Goal: Task Accomplishment & Management: Manage account settings

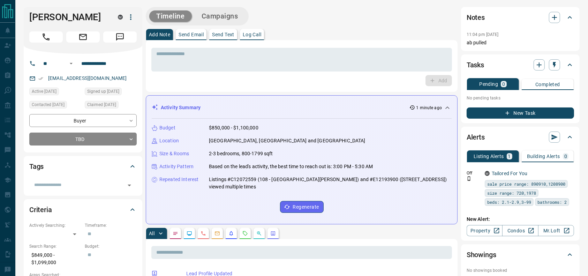
click at [382, 38] on div "Add Note Send Email Send Text Log Call" at bounding box center [302, 34] width 312 height 11
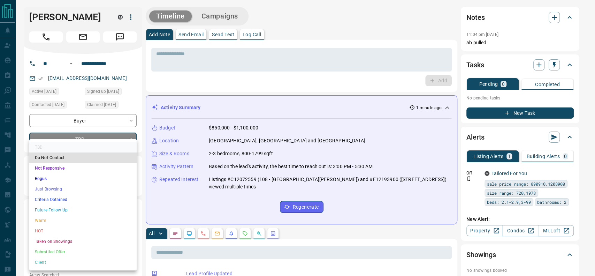
click at [57, 205] on ul "TBD Do Not Contact Not Responsive Bogus Just Browsing Criteria Obtained Future …" at bounding box center [82, 204] width 107 height 131
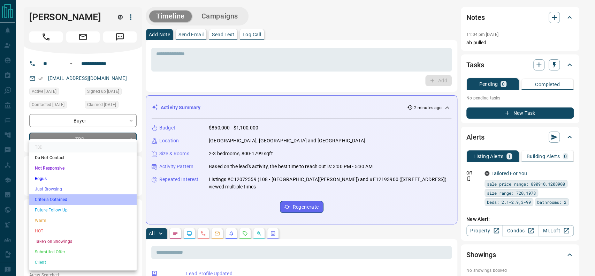
click at [57, 198] on li "Criteria Obtained" at bounding box center [82, 199] width 107 height 10
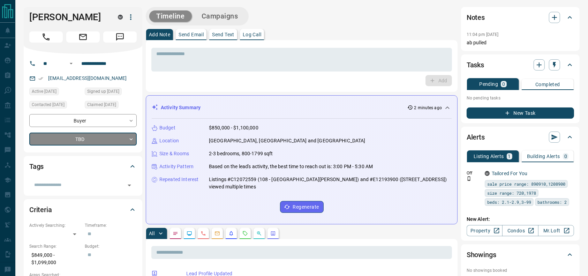
click at [209, 143] on p "Toronto, Downtown and East End" at bounding box center [287, 140] width 157 height 7
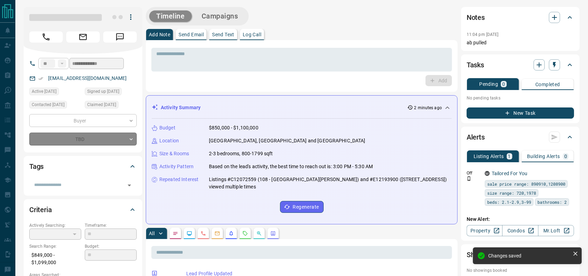
type input "*"
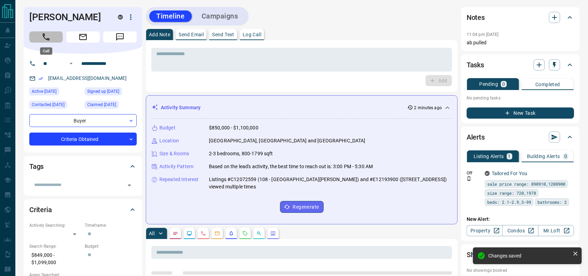
click at [36, 33] on button "Call" at bounding box center [45, 36] width 33 height 11
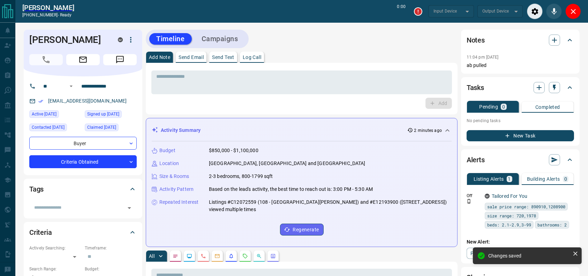
type input "*******"
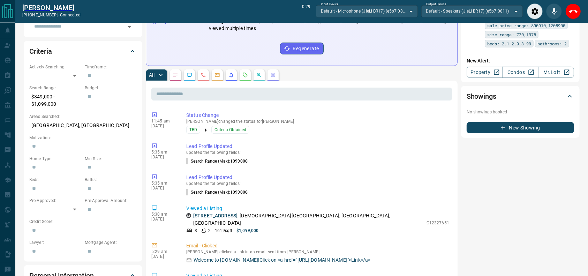
scroll to position [214, 0]
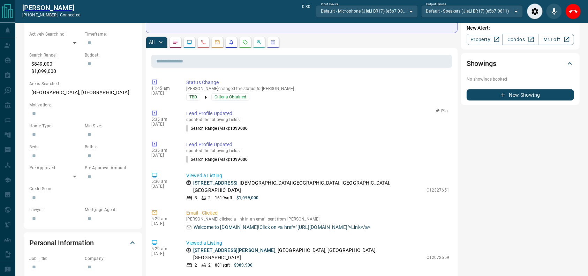
click at [331, 124] on li "Search Range (Max) : 1099000" at bounding box center [317, 128] width 263 height 8
click at [311, 179] on p "1017 - 155 Dalhousie Street , Church St. Corridor, Downtown, Toronto" at bounding box center [308, 186] width 230 height 15
click at [301, 155] on div "5:35 am Aug 15 2025 Lead Profile Updated updated the following fields: Search R…" at bounding box center [301, 152] width 301 height 27
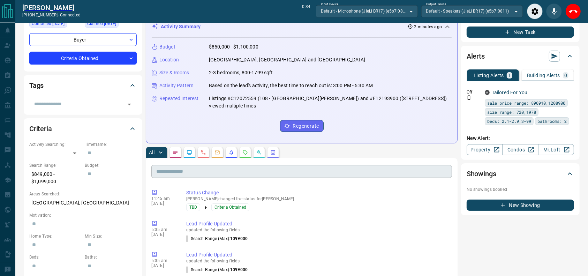
scroll to position [92, 0]
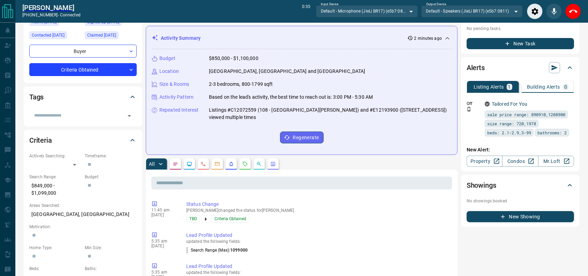
click at [297, 76] on div "Budget $850,000 - $1,100,000 Location Toronto, Downtown and East End Size & Roo…" at bounding box center [302, 99] width 300 height 100
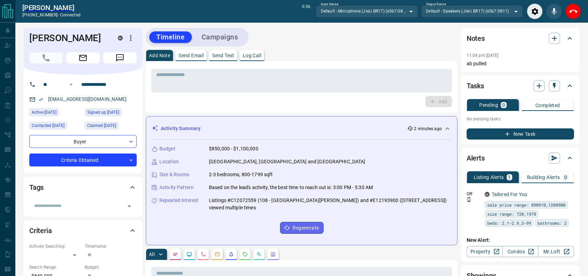
scroll to position [0, 0]
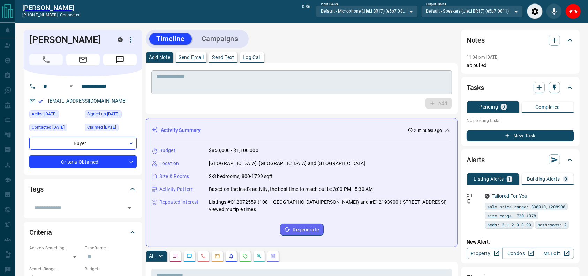
click at [283, 87] on textarea at bounding box center [301, 83] width 291 height 18
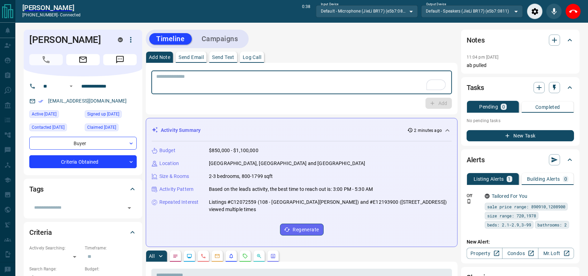
click at [283, 88] on textarea "To enrich screen reader interactions, please activate Accessibility in Grammarl…" at bounding box center [301, 83] width 291 height 18
click at [318, 63] on div "* ​ Add" at bounding box center [302, 89] width 312 height 52
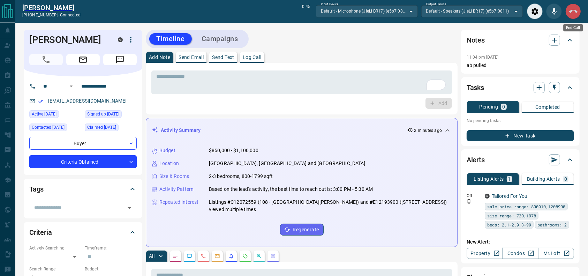
click at [575, 13] on icon "End Call" at bounding box center [573, 11] width 8 height 8
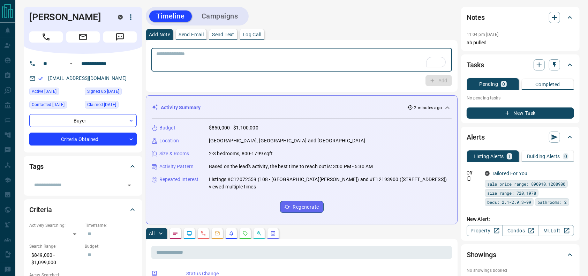
click at [313, 57] on textarea "To enrich screen reader interactions, please activate Accessibility in Grammarl…" at bounding box center [301, 60] width 291 height 18
type textarea "**********"
click at [438, 81] on button "Add" at bounding box center [439, 80] width 27 height 11
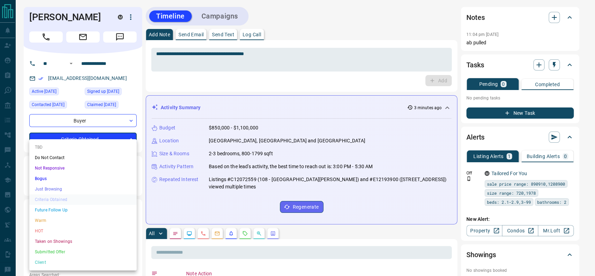
drag, startPoint x: 126, startPoint y: 145, endPoint x: 112, endPoint y: 145, distance: 13.3
click at [90, 212] on li "Future Follow Up" at bounding box center [82, 210] width 107 height 10
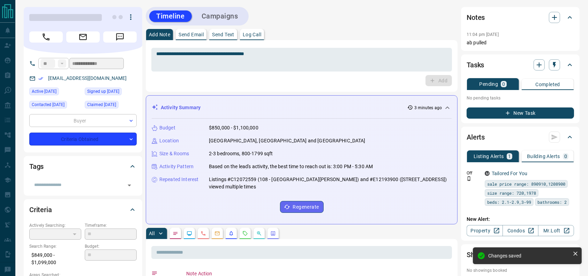
type input "*"
